Goal: Task Accomplishment & Management: Complete application form

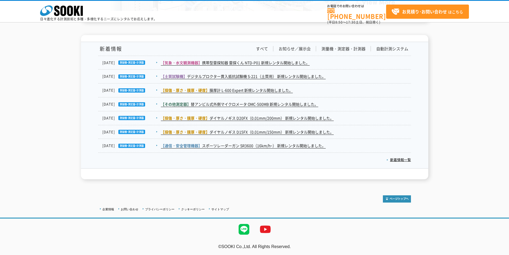
scroll to position [937, 0]
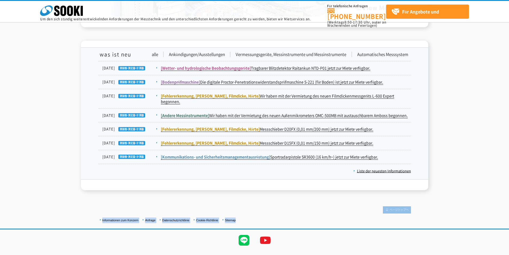
drag, startPoint x: 509, startPoint y: 209, endPoint x: 509, endPoint y: 172, distance: 37.7
click at [151, 218] on font "Anfrage" at bounding box center [150, 219] width 10 height 3
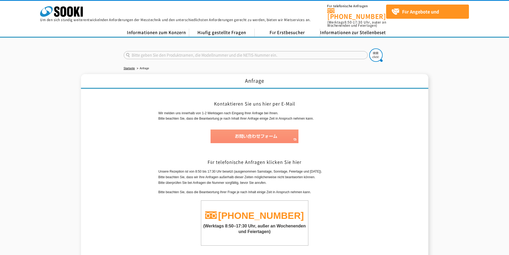
click at [261, 129] on img at bounding box center [255, 136] width 88 height 14
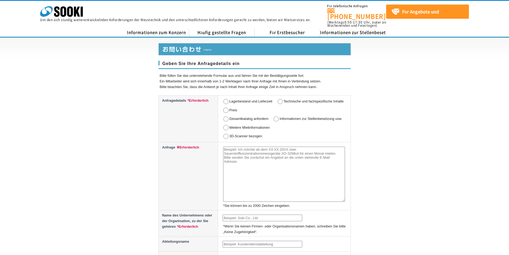
click at [226, 107] on input "Preis" at bounding box center [226, 109] width 7 height 5
radio input "true"
click at [252, 166] on textarea at bounding box center [284, 174] width 122 height 55
paste textarea "Dear Sir or Madam, Please submit your best offer for the mentioned article: 01 …"
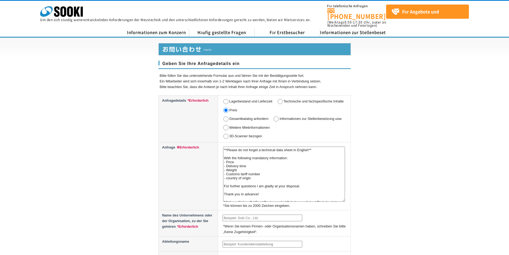
scroll to position [27, 0]
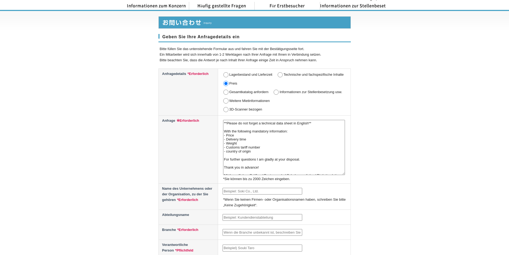
type textarea "Dear Sir or Madam, Please submit your best offer for the mentioned article: 01 …"
click at [237, 188] on input "text" at bounding box center [263, 191] width 80 height 7
type input "Unirpo & Consulting gbmh"
type input "Ezequiel Spera"
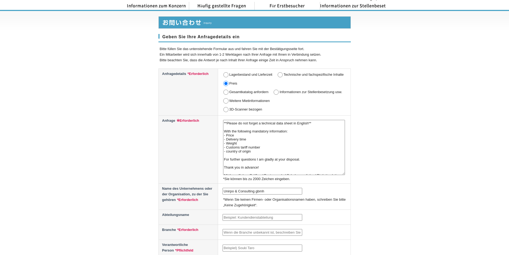
type input "[EMAIL_ADDRESS][DOMAIN_NAME]"
type input "861"
type input "[STREET_ADDRESS]"
click at [265, 214] on input "text" at bounding box center [263, 217] width 80 height 7
type input "Sales"
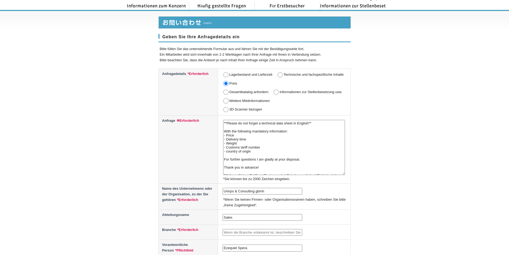
click at [296, 229] on input "text" at bounding box center [263, 232] width 80 height 7
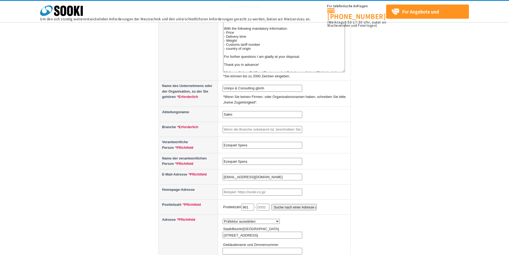
scroll to position [107, 0]
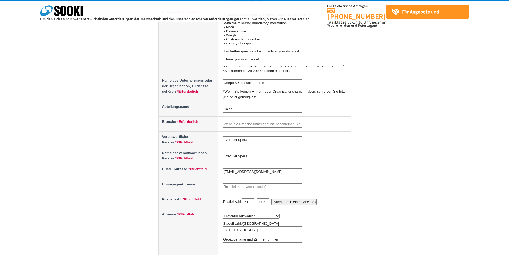
click at [241, 186] on input "text" at bounding box center [263, 186] width 80 height 7
paste input "OLYMPUS"
type input "OLYMPUS"
click at [267, 202] on input "text" at bounding box center [263, 201] width 13 height 7
drag, startPoint x: 252, startPoint y: 202, endPoint x: 226, endPoint y: 199, distance: 25.8
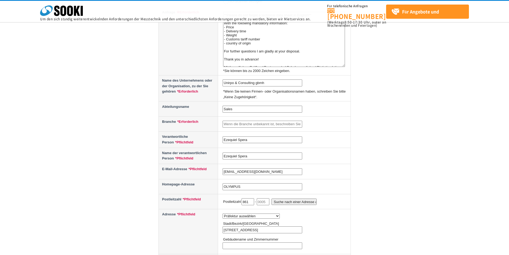
click at [226, 199] on p "Postleitzahl 861 - Suche nach einer Adresse anhand der Postleitzahl" at bounding box center [286, 202] width 126 height 12
click at [304, 200] on input "Suche nach einer Adresse anhand der Postleitzahl" at bounding box center [294, 201] width 45 height 6
click at [304, 198] on input "Suche nach einer Adresse anhand der Postleitzahl" at bounding box center [294, 201] width 45 height 6
click at [247, 201] on input "861" at bounding box center [248, 201] width 13 height 7
click at [253, 201] on input "861" at bounding box center [248, 201] width 13 height 7
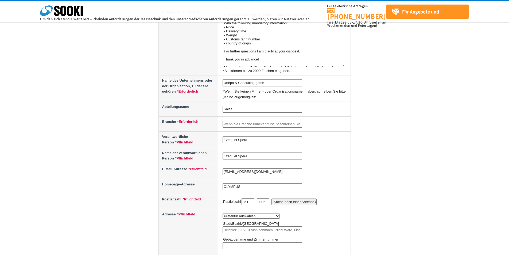
click at [374, 210] on div "Geben Sie Ihre Anfragedetails ein Bitte füllen Sie das untenstehende Formular a…" at bounding box center [254, 125] width 509 height 444
click at [253, 215] on select "Präfektur auswählen Hokkaido Präfektur Aomori Präfektur Iwate Präfektur Miyagi …" at bounding box center [251, 215] width 57 height 5
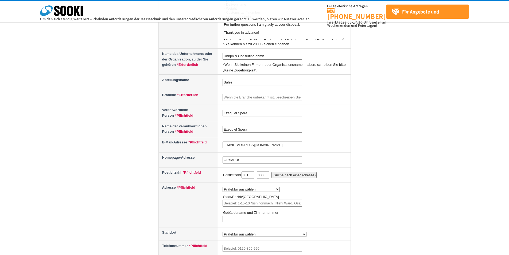
scroll to position [160, 0]
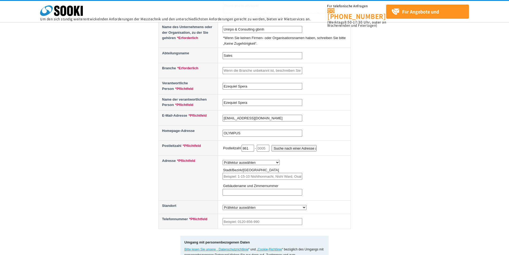
click at [254, 161] on select "Präfektur auswählen Hokkaido Präfektur Aomori Präfektur Iwate Präfektur Miyagi …" at bounding box center [251, 162] width 57 height 5
select select "13"
click at [223, 160] on select "Präfektur auswählen Hokkaido Präfektur Aomori Präfektur Iwate Präfektur Miyagi …" at bounding box center [251, 162] width 57 height 5
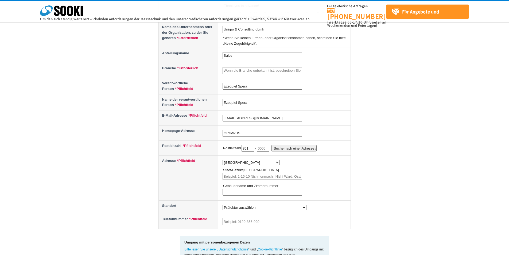
click at [271, 174] on input "text" at bounding box center [263, 176] width 80 height 7
type input "[STREET_ADDRESS]"
click at [266, 190] on input "text" at bounding box center [263, 192] width 80 height 7
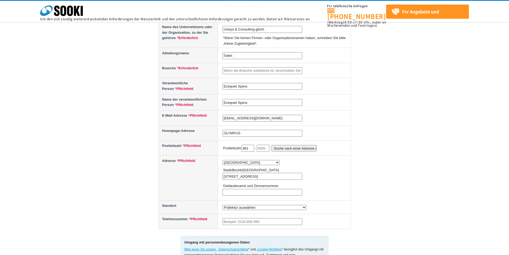
click at [280, 208] on select "Präfektur auswählen Der zu verwendende Standort steht noch nicht fest Hokkaido …" at bounding box center [265, 207] width 84 height 5
click at [260, 220] on input "text" at bounding box center [263, 221] width 80 height 7
type input "082143983608"
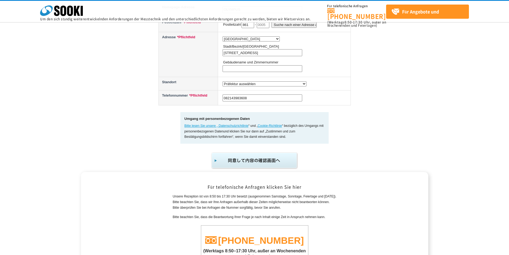
scroll to position [362, 0]
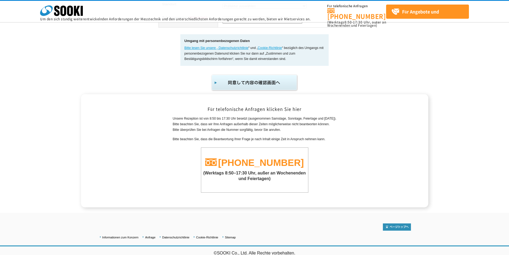
click at [245, 80] on img "submit" at bounding box center [255, 83] width 88 height 18
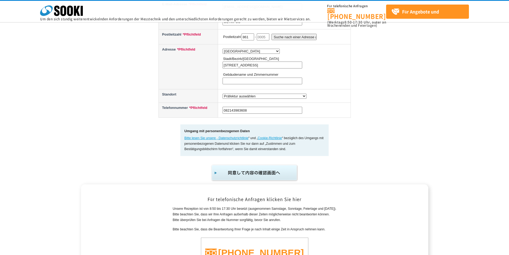
scroll to position [255, 0]
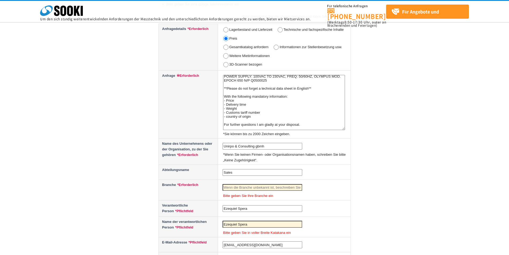
scroll to position [107, 0]
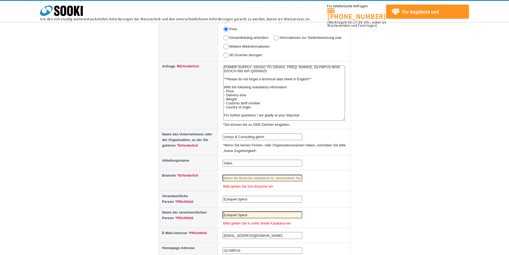
click at [260, 179] on input "text" at bounding box center [263, 178] width 80 height 7
click at [249, 176] on input "text" at bounding box center [263, 178] width 80 height 7
paste input "OLYMPUS"
type input "OLYMPUS"
click at [392, 195] on div "Geben Sie Ihre Anfragedetails ein Bitte füllen Sie das untenstehende Formular a…" at bounding box center [254, 162] width 509 height 518
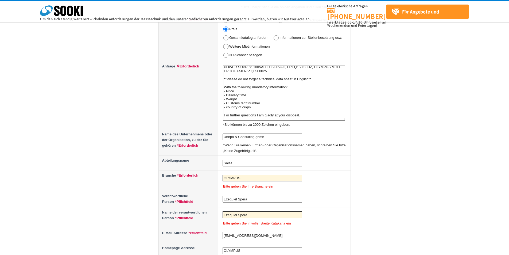
click at [289, 223] on font "Bitte geben Sie in voller Breite Katakana ein" at bounding box center [257, 223] width 68 height 4
drag, startPoint x: 290, startPoint y: 223, endPoint x: 222, endPoint y: 222, distance: 67.6
click at [222, 222] on td "Ezequiel Spera Bitte geben Sie in voller Breite Katakana ein" at bounding box center [284, 217] width 133 height 21
copy font "Bitte geben Sie in voller Breite Katakana ein"
click at [365, 209] on div "Geben Sie Ihre Anfragedetails ein Bitte füllen Sie das untenstehende Formular a…" at bounding box center [254, 162] width 509 height 518
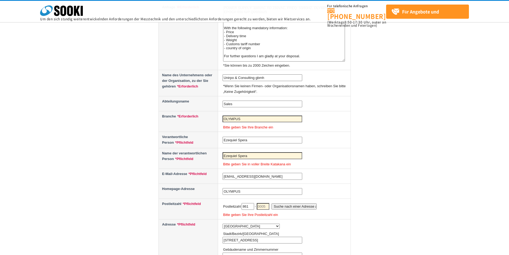
scroll to position [160, 0]
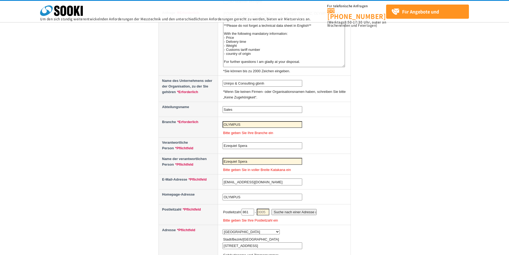
click at [267, 212] on input "text" at bounding box center [263, 212] width 13 height 7
type input "05"
click at [440, 187] on div "Geben Sie Ihre Anfragedetails ein Bitte füllen Sie das untenstehende Formular a…" at bounding box center [254, 108] width 509 height 518
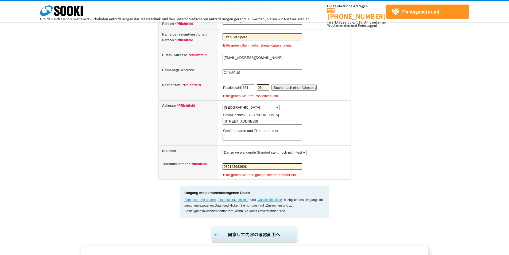
scroll to position [294, 0]
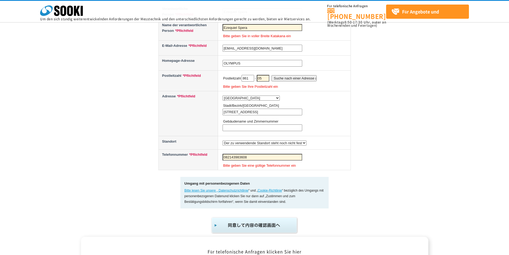
click at [242, 226] on img "submit" at bounding box center [255, 225] width 88 height 18
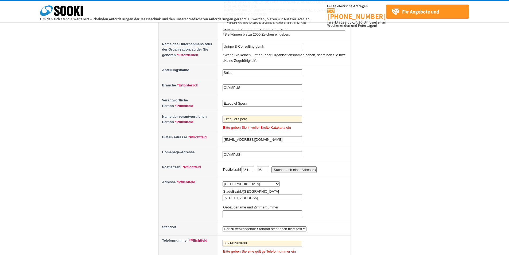
scroll to position [187, 0]
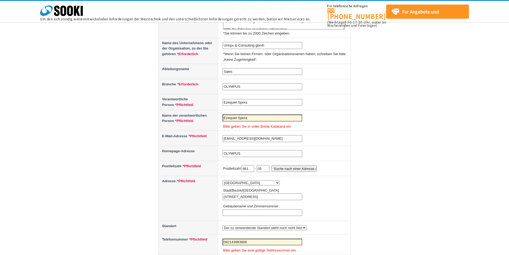
click at [236, 117] on input "Ezequiel Spera" at bounding box center [263, 117] width 80 height 7
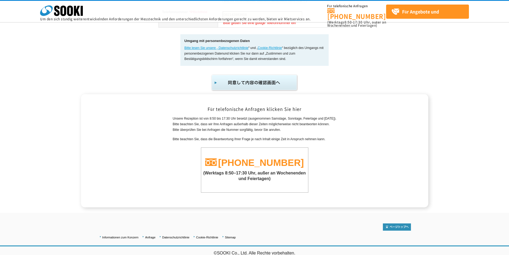
scroll to position [281, 0]
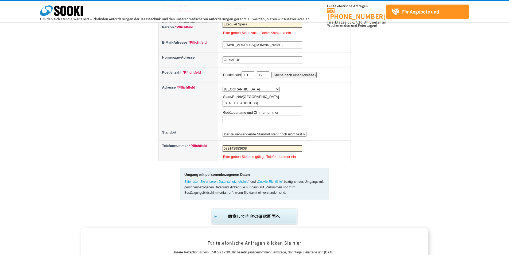
click at [224, 146] on input "082143983608" at bounding box center [263, 148] width 80 height 7
type input "[PHONE_NUMBER]"
click at [336, 126] on td "Präfektur auswählen [GEOGRAPHIC_DATA] Präfektur [GEOGRAPHIC_DATA] Präfektur Iwa…" at bounding box center [284, 104] width 133 height 45
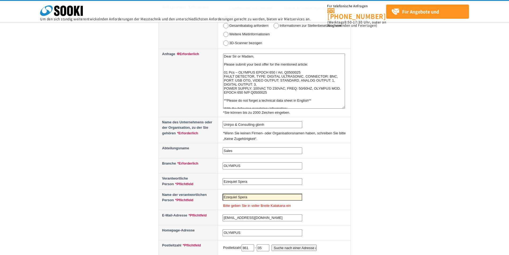
scroll to position [120, 0]
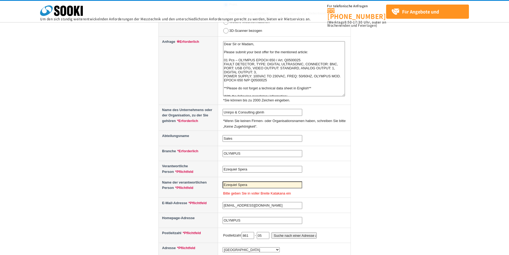
click at [248, 186] on input "Ezequiel Spera" at bounding box center [263, 184] width 80 height 7
drag, startPoint x: 251, startPoint y: 185, endPoint x: 249, endPoint y: 183, distance: 3.0
click at [249, 183] on input "Ezequiel Spera" at bounding box center [263, 184] width 80 height 7
click at [236, 184] on input "Ezequiel Spera" at bounding box center [263, 184] width 80 height 7
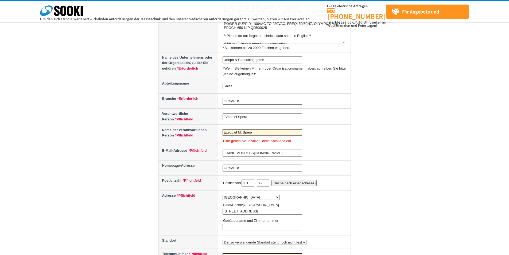
scroll to position [281, 0]
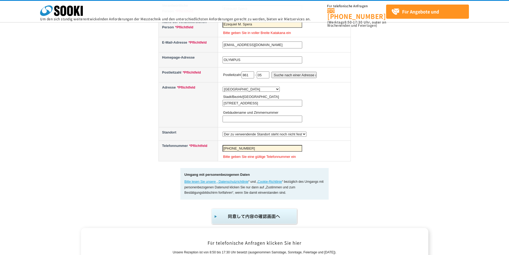
type input "Ezequiel M. Spera"
click at [264, 213] on img "submit" at bounding box center [255, 216] width 88 height 18
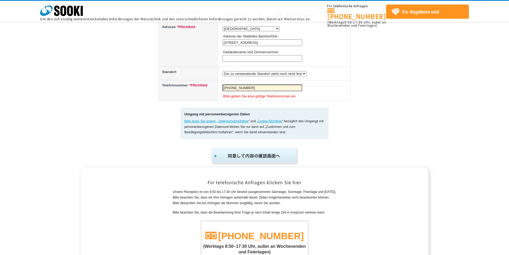
scroll to position [348, 0]
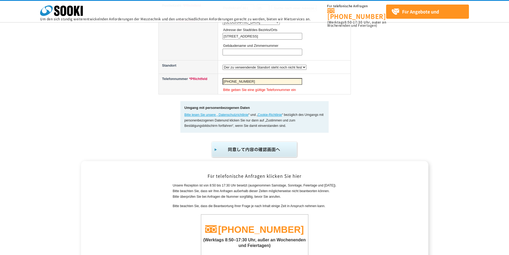
click at [231, 80] on input "+49082143983608" at bounding box center [263, 81] width 80 height 7
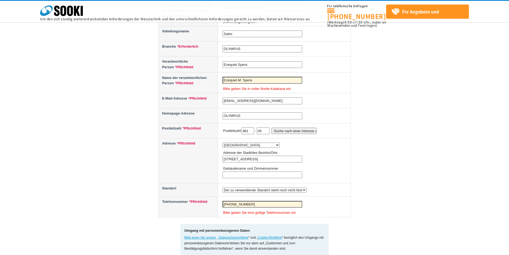
scroll to position [214, 0]
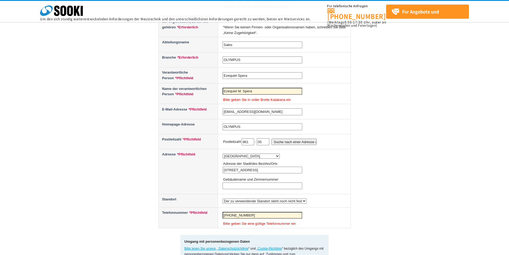
type input "+4982143983608"
drag, startPoint x: 253, startPoint y: 91, endPoint x: 220, endPoint y: 90, distance: 33.7
click at [220, 90] on td "Ezequiel M. Spera Bitte geben Sie in voller Breite Katakana ein" at bounding box center [284, 93] width 133 height 21
click at [274, 93] on input "Ezequiel M. Spera" at bounding box center [263, 91] width 80 height 7
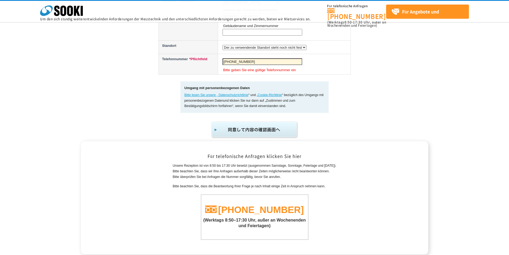
scroll to position [414, 0]
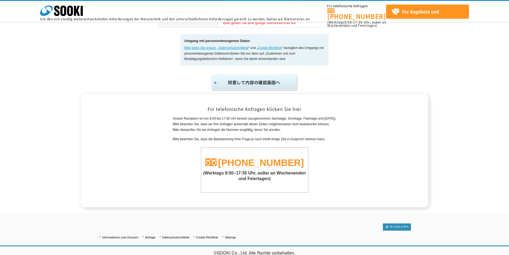
type input "Ezequiel M. Spera - Sales"
click at [257, 80] on img "submit" at bounding box center [255, 83] width 88 height 18
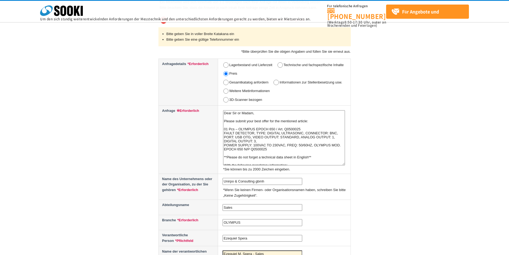
scroll to position [53, 0]
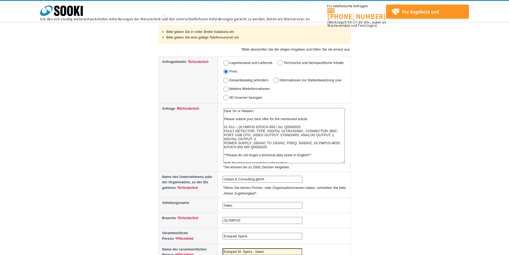
click at [271, 180] on input "Unirpo & Consulting gbmh" at bounding box center [263, 179] width 80 height 7
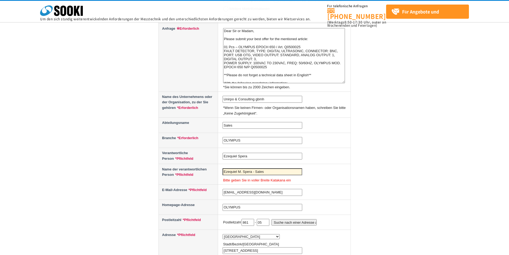
scroll to position [134, 0]
drag, startPoint x: 295, startPoint y: 181, endPoint x: 238, endPoint y: 174, distance: 56.8
click at [238, 174] on td "Ezequiel M. Spera - Sales Bitte geben Sie in voller Breite Katakana ein" at bounding box center [284, 174] width 133 height 21
copy td "Bitte geben Sie in voller Breite Katakana ein"
drag, startPoint x: 273, startPoint y: 172, endPoint x: 198, endPoint y: 165, distance: 75.2
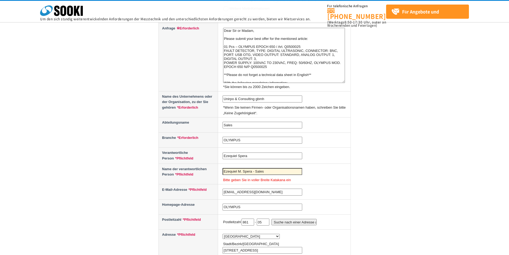
click at [198, 165] on tr "Name der verantwortlichen Person *Pflichtfeld Ezequiel M. Spera - Sales Bitte g…" at bounding box center [255, 174] width 192 height 21
paste input "エゼキエル"
type input "エゼキエル"
click at [332, 174] on td "エゼキエル Bitte geben Sie in voller Breite Katakana ein" at bounding box center [284, 174] width 133 height 21
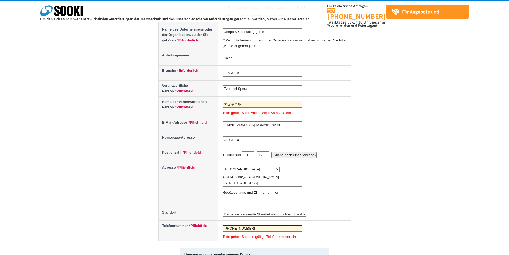
scroll to position [214, 0]
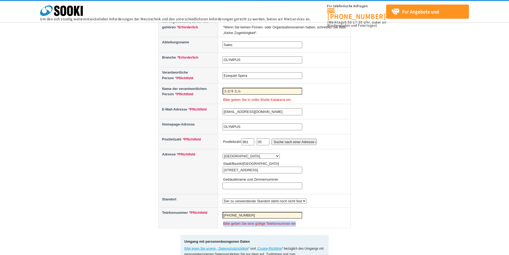
drag, startPoint x: 295, startPoint y: 223, endPoint x: 219, endPoint y: 222, distance: 75.7
click at [219, 222] on td "+4982143983608 Bitte geben Sie eine gültige Telefonnummer ein" at bounding box center [284, 217] width 133 height 21
copy font "Bitte geben Sie eine gültige Telefonnummer ein"
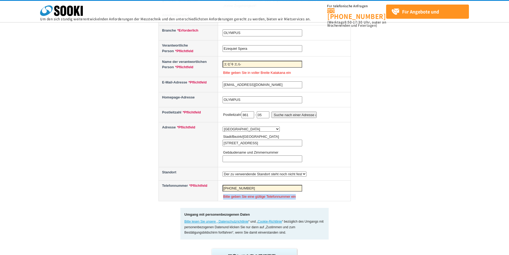
scroll to position [321, 0]
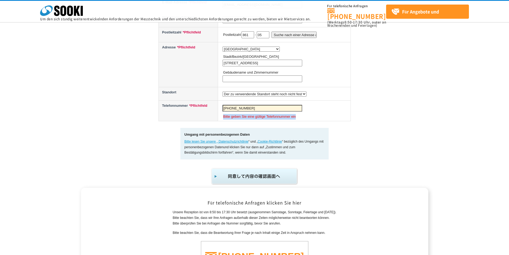
click at [247, 177] on img "submit" at bounding box center [255, 176] width 88 height 18
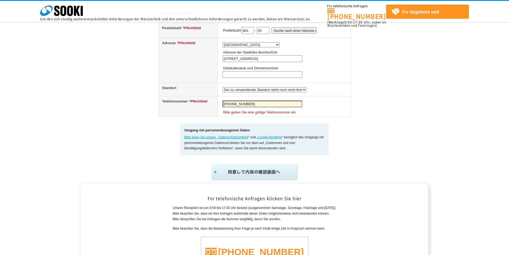
scroll to position [294, 0]
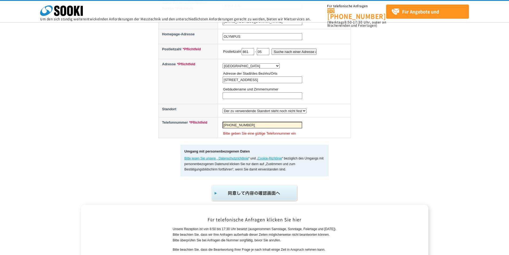
drag, startPoint x: 260, startPoint y: 121, endPoint x: 140, endPoint y: 122, distance: 120.3
type input "49 821 439 836 08"
click at [275, 194] on img "submit" at bounding box center [255, 193] width 88 height 18
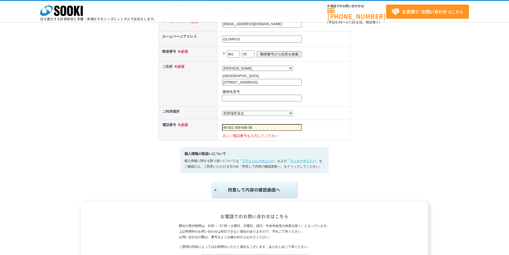
scroll to position [267, 0]
click at [224, 124] on input "49 821 439 836 08" at bounding box center [262, 126] width 80 height 7
type input "+49 821 439 836 08"
click at [241, 187] on img "submit" at bounding box center [255, 189] width 88 height 18
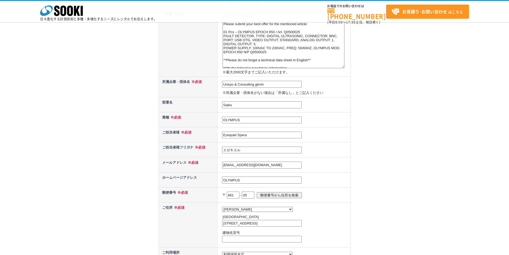
scroll to position [214, 0]
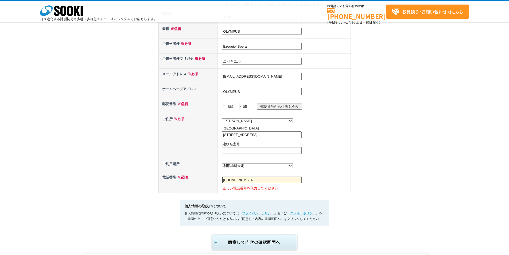
drag, startPoint x: 205, startPoint y: 178, endPoint x: 165, endPoint y: 178, distance: 40.4
click at [166, 178] on tr "電話番号 ※必須 [PHONE_NUMBER] 正しい電話番号を入力してください" at bounding box center [255, 182] width 192 height 21
type input "821 439 836 08"
click at [258, 237] on img "submit" at bounding box center [255, 242] width 88 height 18
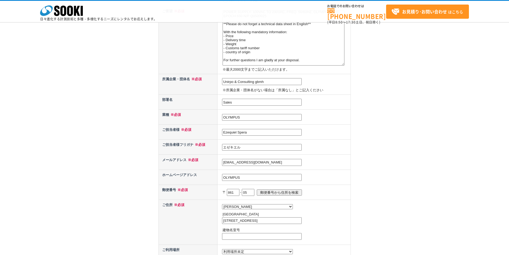
scroll to position [187, 0]
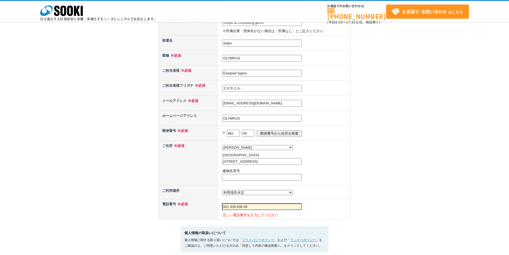
click at [231, 206] on input "821 439 836 08" at bounding box center [262, 206] width 80 height 7
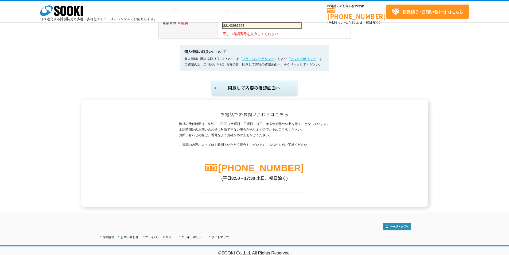
type input "82143983608"
click at [272, 87] on img "submit" at bounding box center [255, 88] width 88 height 18
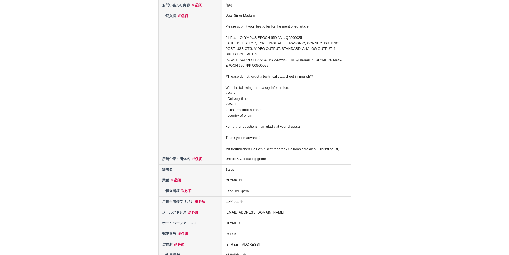
scroll to position [241, 0]
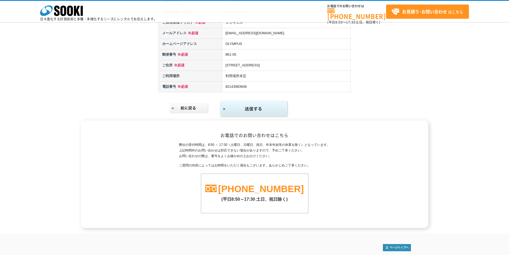
click at [264, 107] on img "submit" at bounding box center [254, 108] width 69 height 17
